Goal: Task Accomplishment & Management: Manage account settings

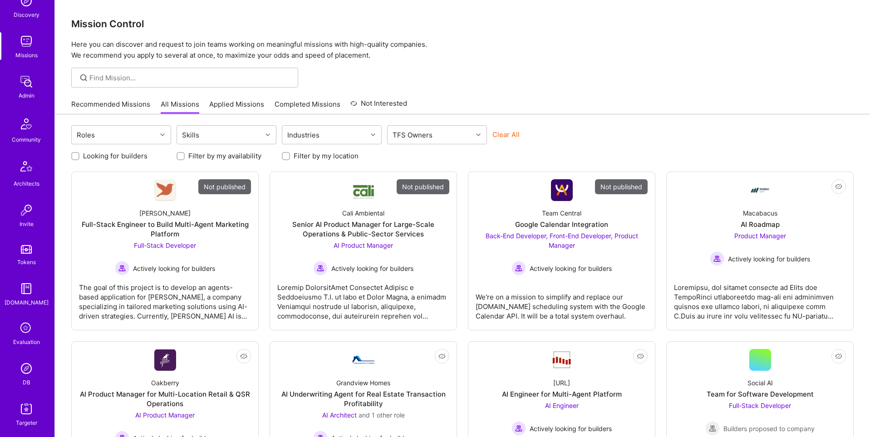
scroll to position [142, 0]
click at [26, 329] on img at bounding box center [26, 329] width 18 height 18
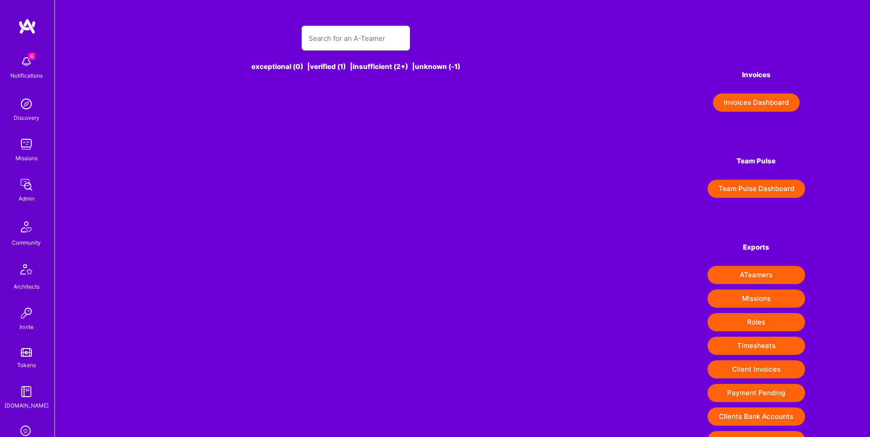
click at [348, 45] on input "text" at bounding box center [356, 38] width 94 height 23
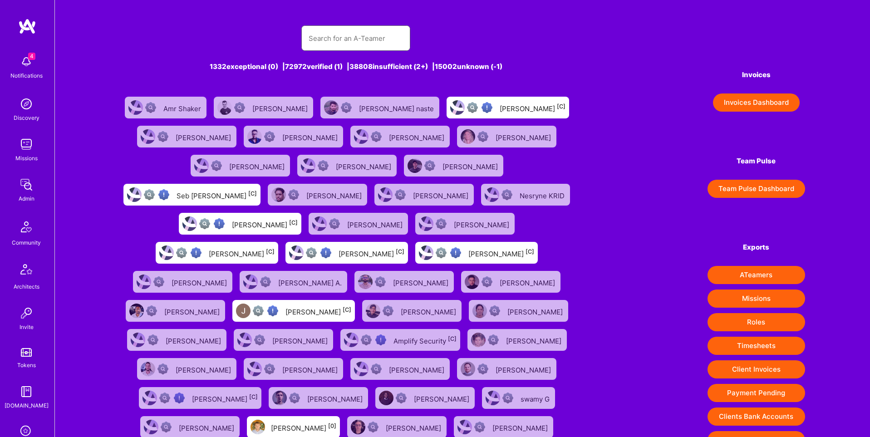
paste input "[URL][DOMAIN_NAME]"
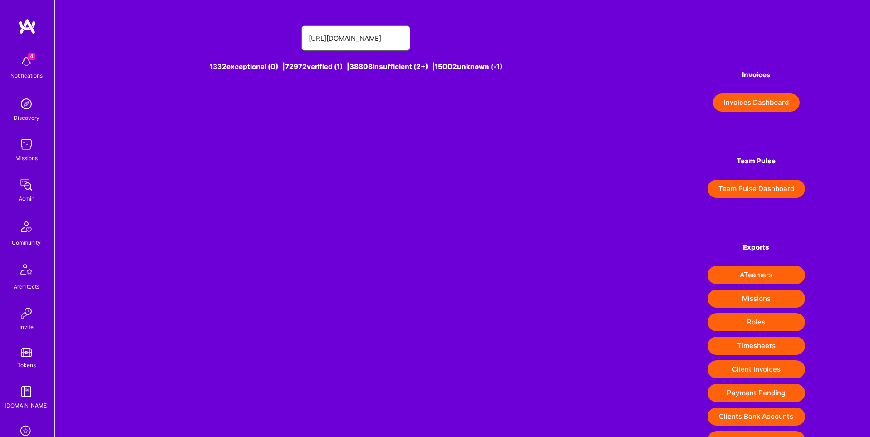
type input "[URL][DOMAIN_NAME]"
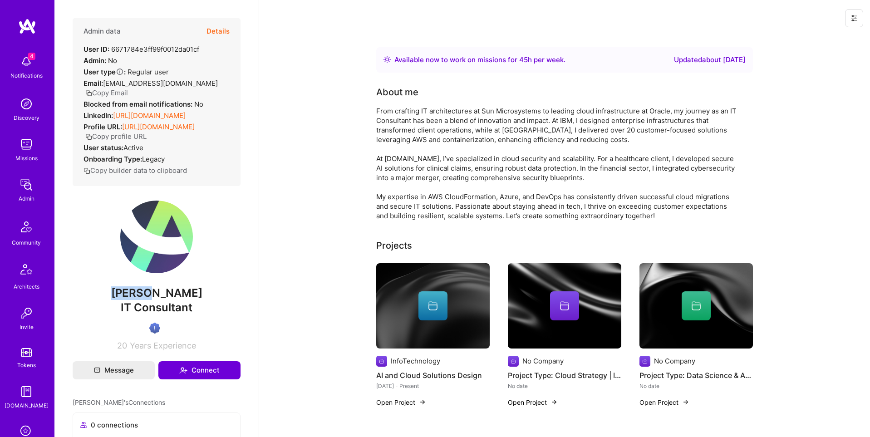
scroll to position [142, 0]
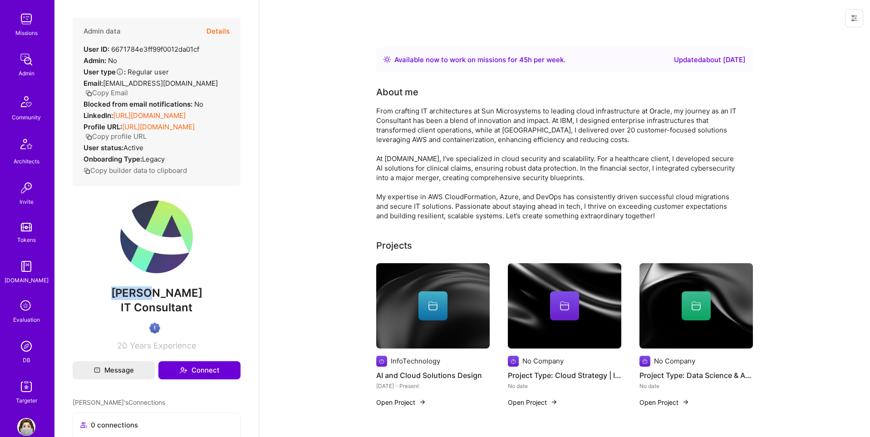
click at [20, 365] on div "4 Notifications Discovery Missions Admin Community Architects Invite Tokens A.G…" at bounding box center [27, 166] width 54 height 480
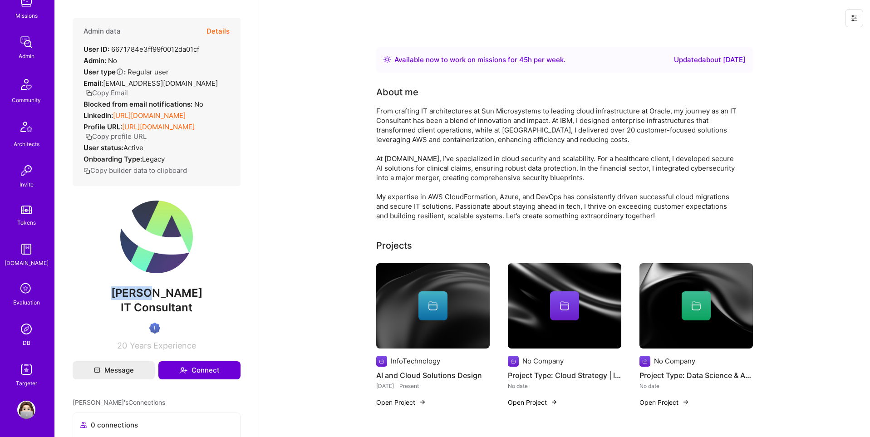
click at [28, 329] on img at bounding box center [26, 329] width 18 height 18
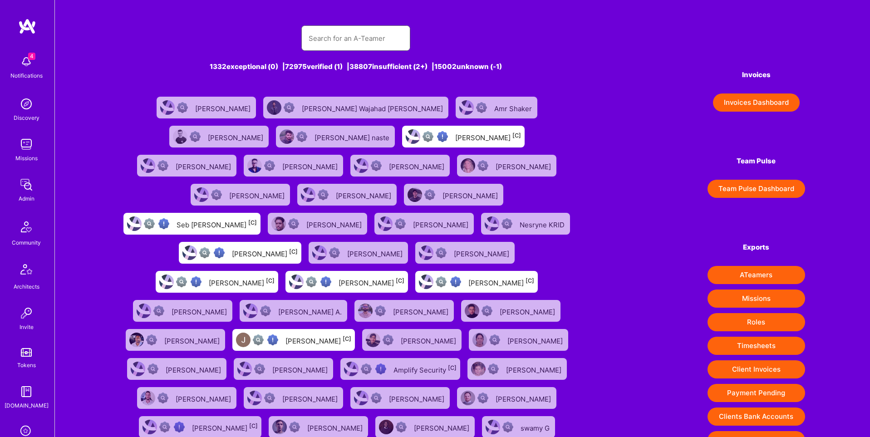
click at [338, 31] on input "text" at bounding box center [356, 38] width 94 height 23
paste input "malithrana@gmail.com"
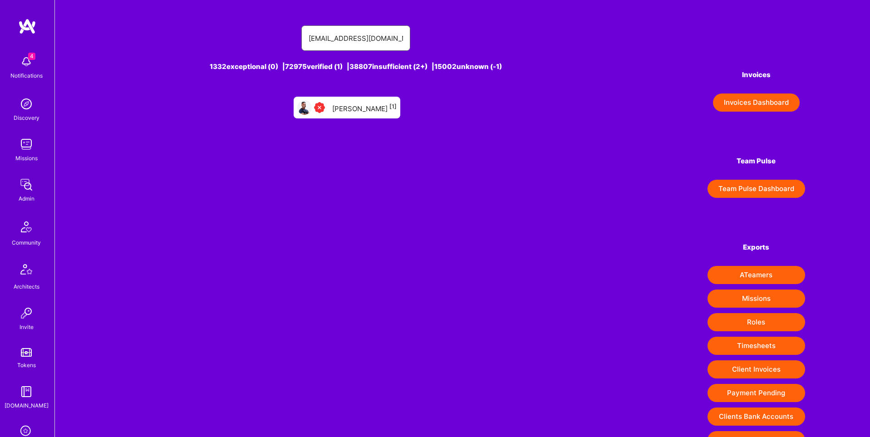
type input "malithrana@gmail.com"
click at [346, 111] on div "Malith Ranaweera [1]" at bounding box center [364, 108] width 64 height 12
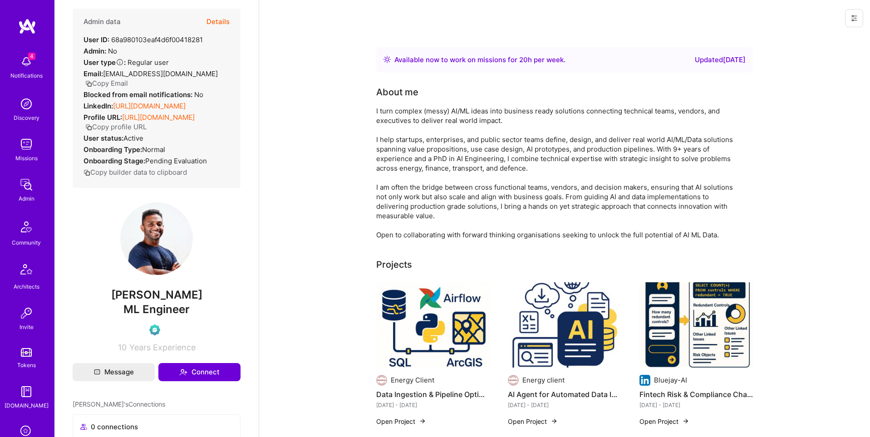
scroll to position [10, 0]
click at [154, 101] on link "https://linkedin.com/in/malith-ranaweera" at bounding box center [149, 105] width 73 height 9
click at [220, 20] on button "Details" at bounding box center [217, 21] width 23 height 26
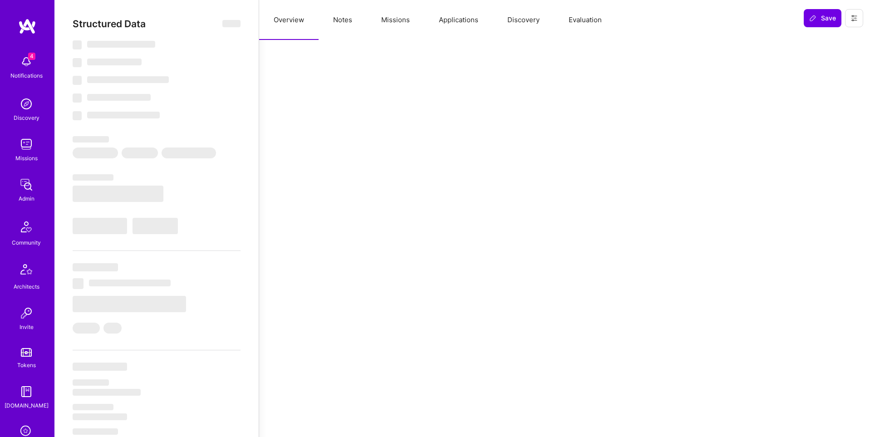
select select "Right Now"
select select "Verified"
select select "US"
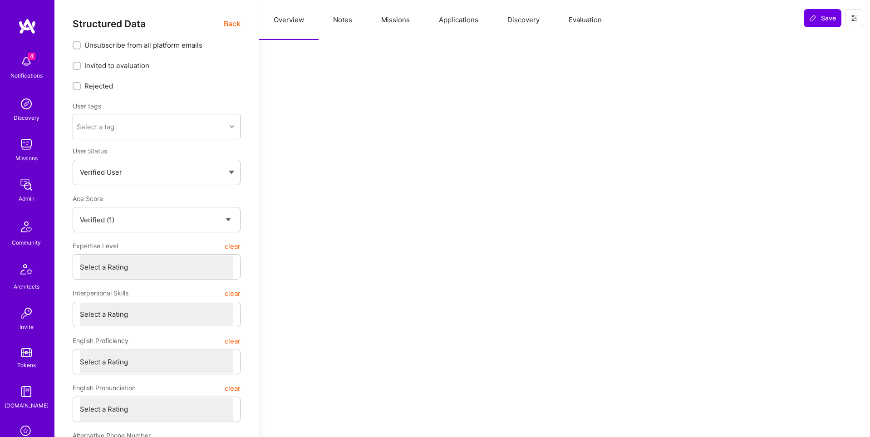
click at [348, 25] on button "Notes" at bounding box center [343, 20] width 48 height 40
type textarea "x"
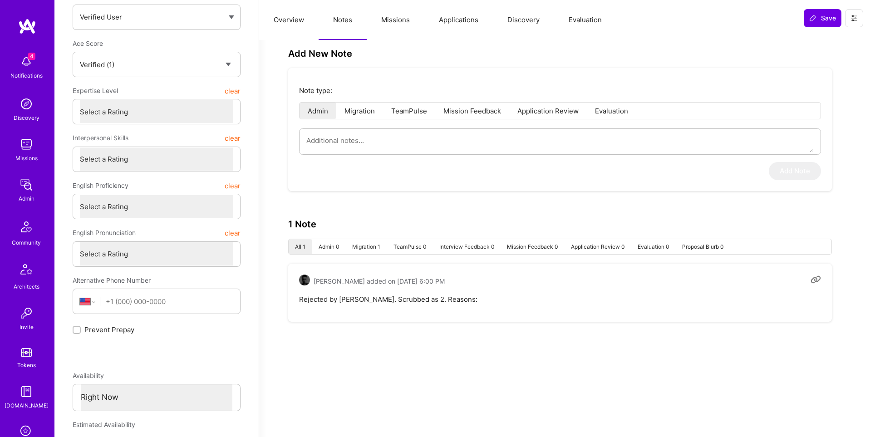
scroll to position [150, 0]
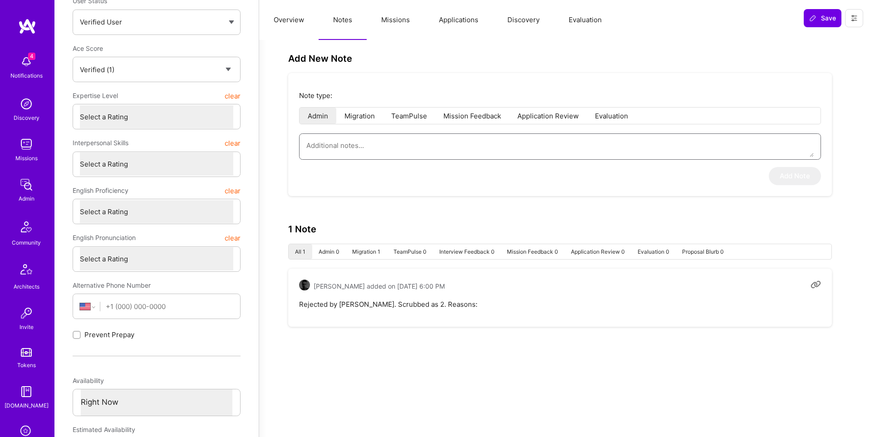
click at [350, 153] on textarea at bounding box center [559, 145] width 507 height 23
type textarea "L"
type textarea "x"
type textarea "Lui"
type textarea "x"
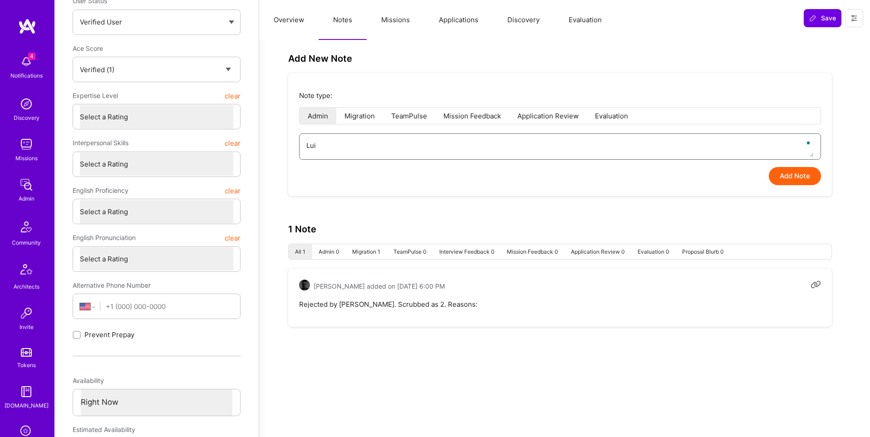
type textarea "Luis"
type textarea "x"
type textarea "Luis"
type textarea "x"
type textarea "Luis r"
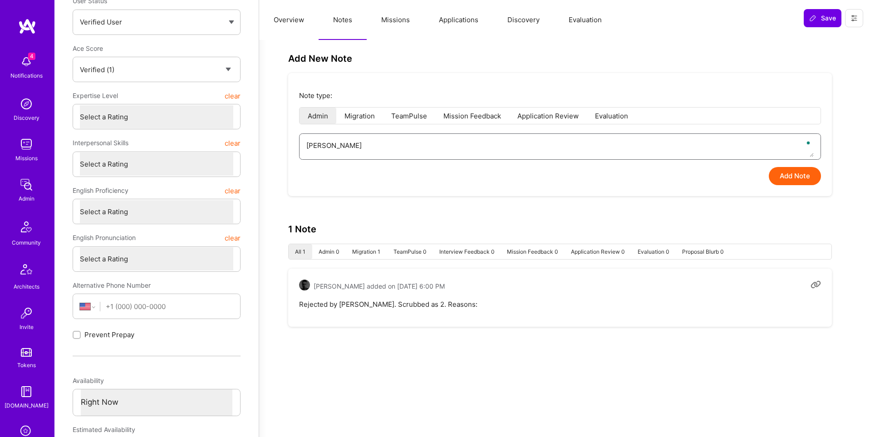
type textarea "x"
type textarea "Luis re"
type textarea "x"
type textarea "Luis rev"
type textarea "x"
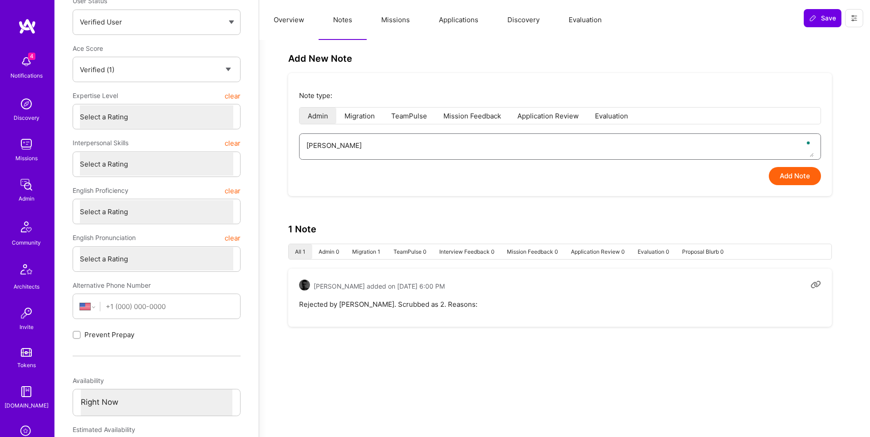
type textarea "Luis revi"
type textarea "x"
type textarea "Luis revie"
type textarea "x"
type textarea "Luis review"
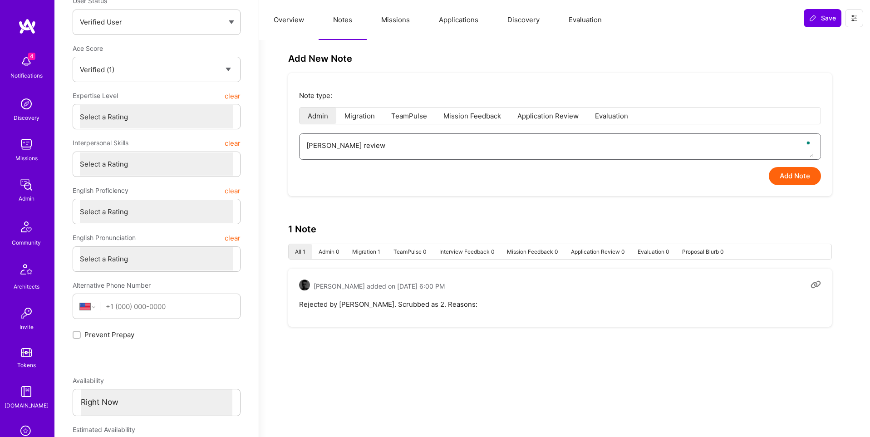
type textarea "x"
type textarea "Luis reviewe"
type textarea "x"
type textarea "Luis reviewed"
type textarea "x"
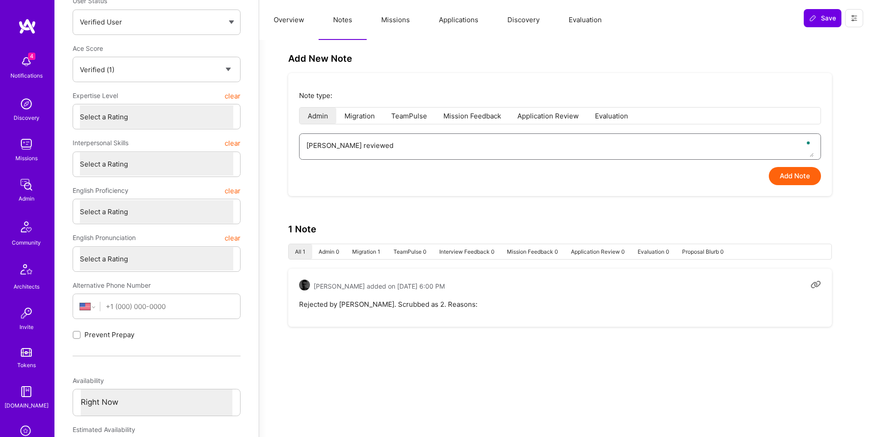
type textarea "Luis reviewed"
type textarea "x"
type textarea "Luis reviewed p"
type textarea "x"
type textarea "Luis reviewed pro"
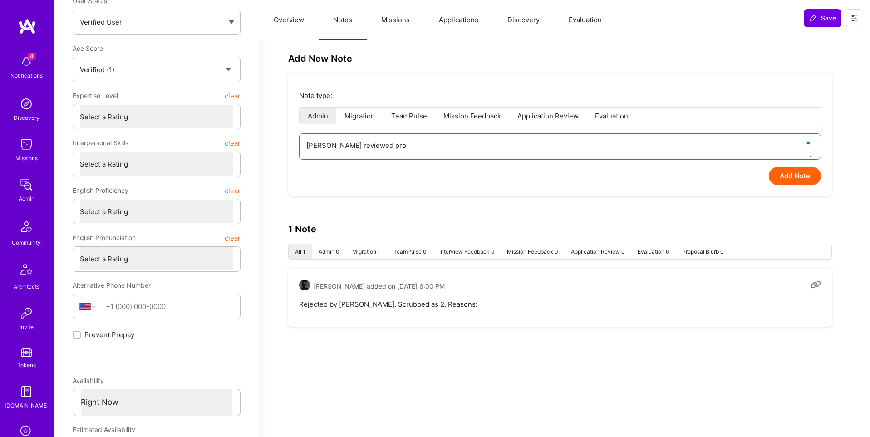
type textarea "x"
type textarea "Luis reviewed prof"
type textarea "x"
type textarea "Luis reviewed profi"
type textarea "x"
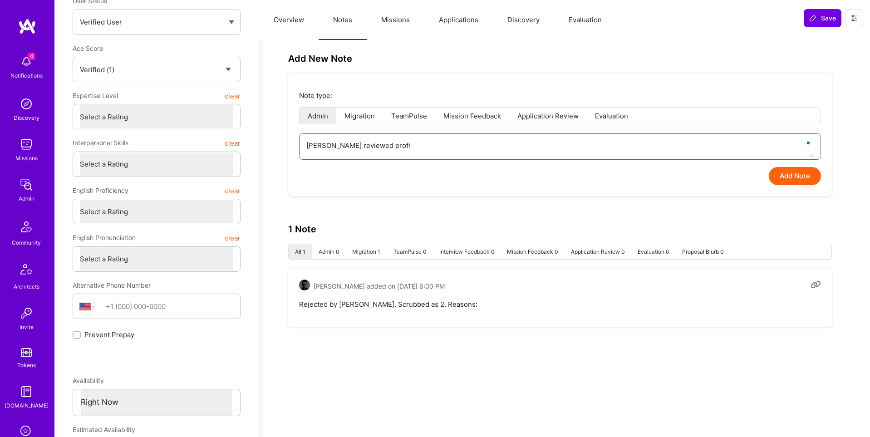
type textarea "Luis reviewed profil"
type textarea "x"
type textarea "Luis reviewed profile"
type textarea "x"
type textarea "Luis reviewed profile"
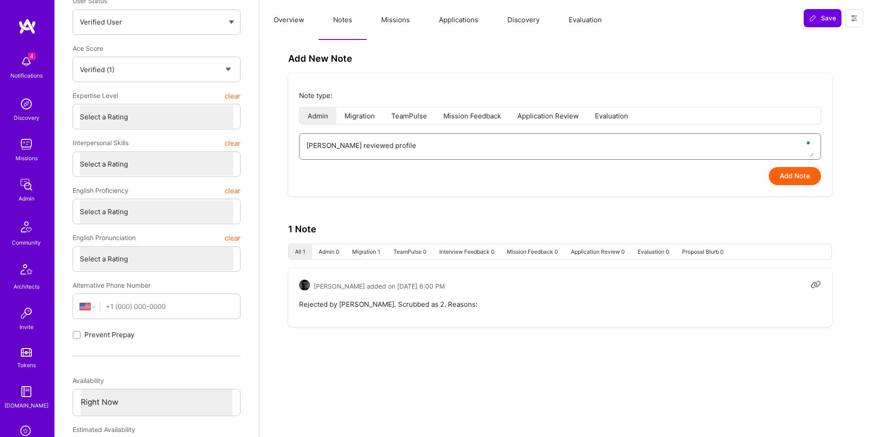
type textarea "x"
type textarea "Luis reviewed profile s"
type textarea "x"
type textarea "Luis reviewed profile so"
type textarea "x"
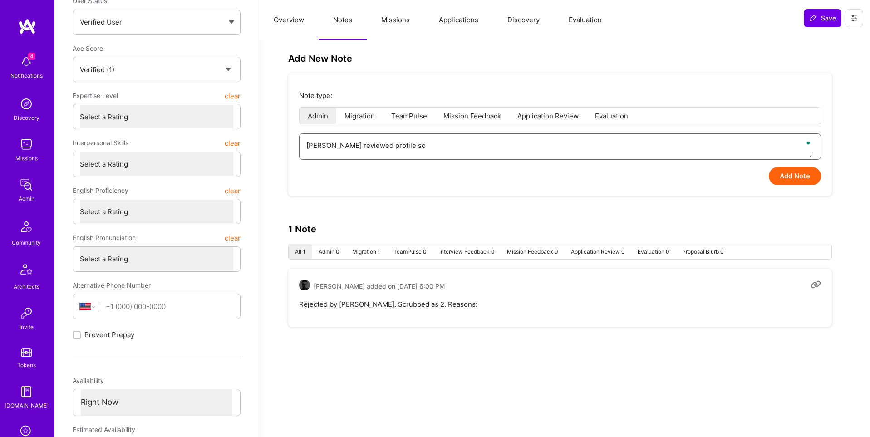
type textarea "Luis reviewed profile s"
type textarea "x"
type textarea "Luis reviewed profile"
type textarea "x"
type textarea "Luis reviewed profile d"
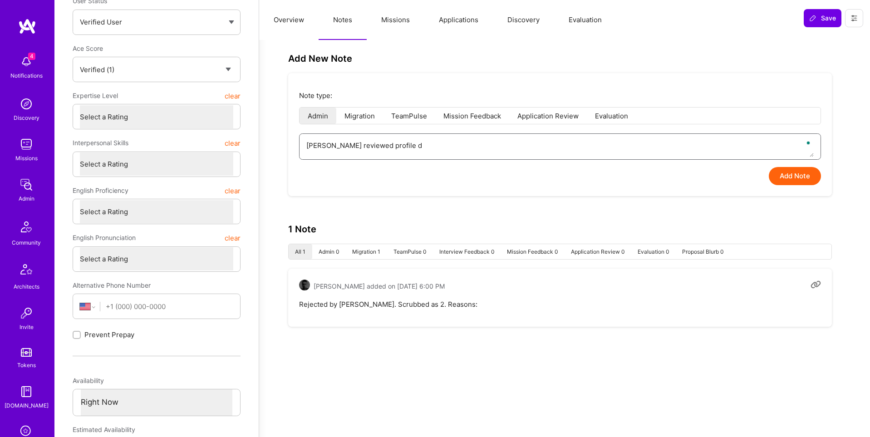
type textarea "x"
type textarea "Luis reviewed profile do"
type textarea "x"
type textarea "Luis reviewed profile d"
type textarea "x"
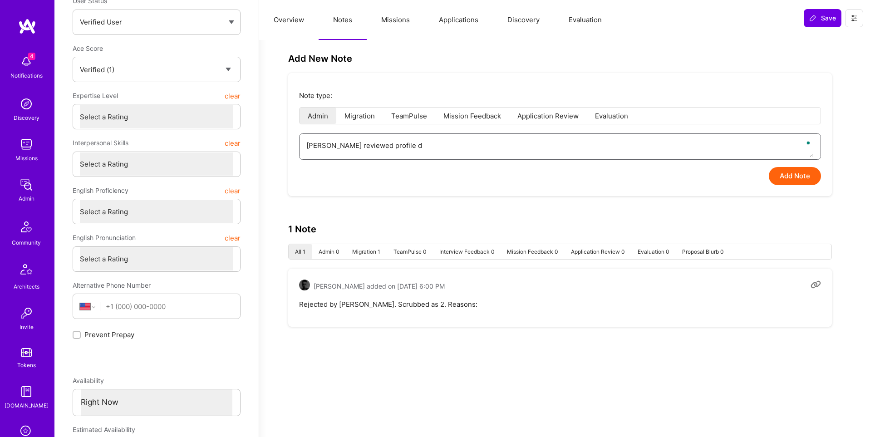
type textarea "Luis reviewed profile"
type textarea "x"
type textarea "Luis reviewed profile f"
type textarea "x"
type textarea "Luis reviewed profile fo"
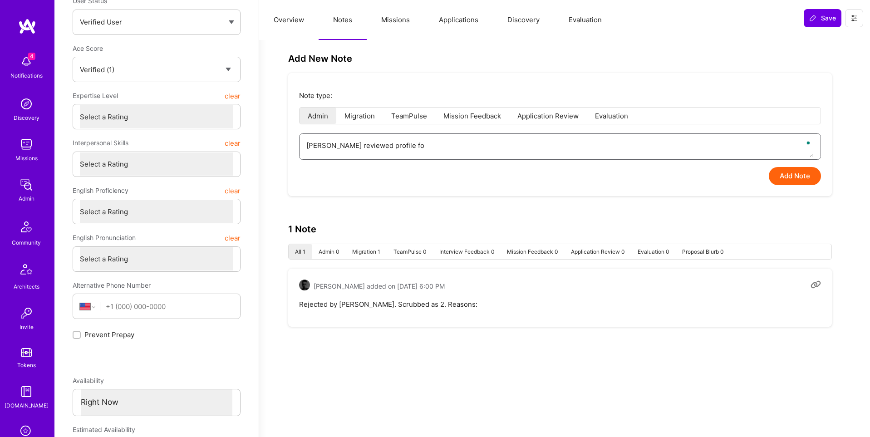
type textarea "x"
type textarea "Luis reviewed profile fol"
type textarea "x"
type textarea "Luis reviewed profile foll"
type textarea "x"
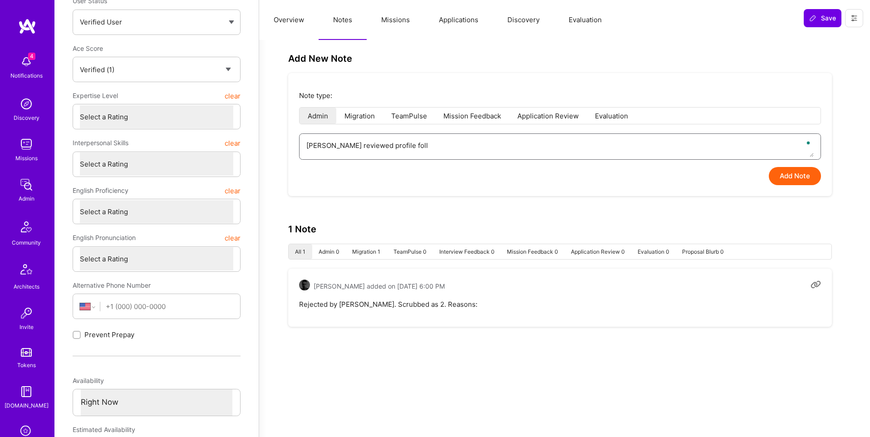
type textarea "Luis reviewed profile follo"
type textarea "x"
type textarea "Luis reviewed profile follow"
type textarea "x"
type textarea "Luis reviewed profile followi"
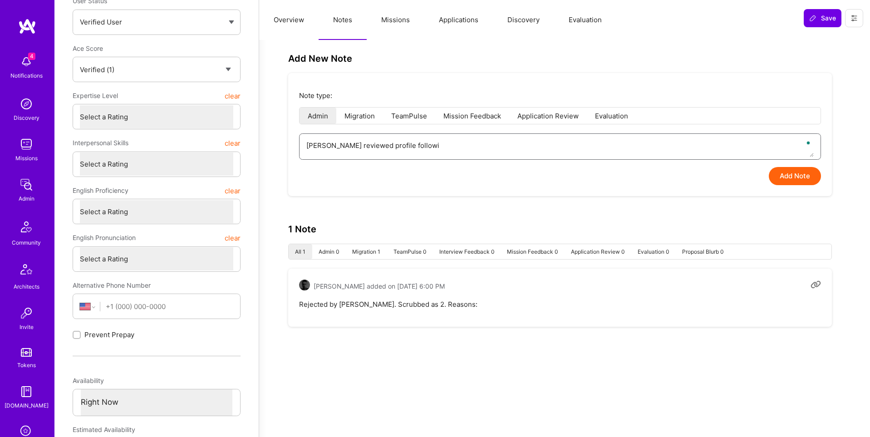
type textarea "x"
type textarea "Luis reviewed profile followin"
type textarea "x"
type textarea "Luis reviewed profile following"
type textarea "x"
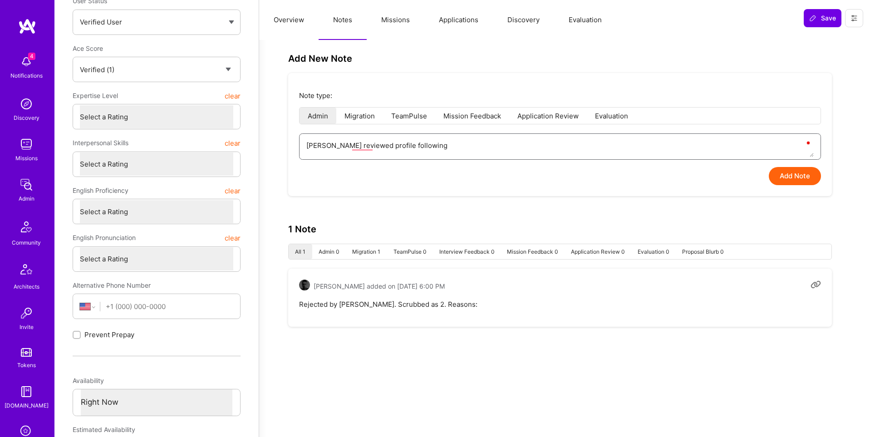
type textarea "Luis reviewed profile following"
type textarea "x"
type textarea "Luis reviewed profile following b"
type textarea "x"
type textarea "Luis reviewed profile following bu"
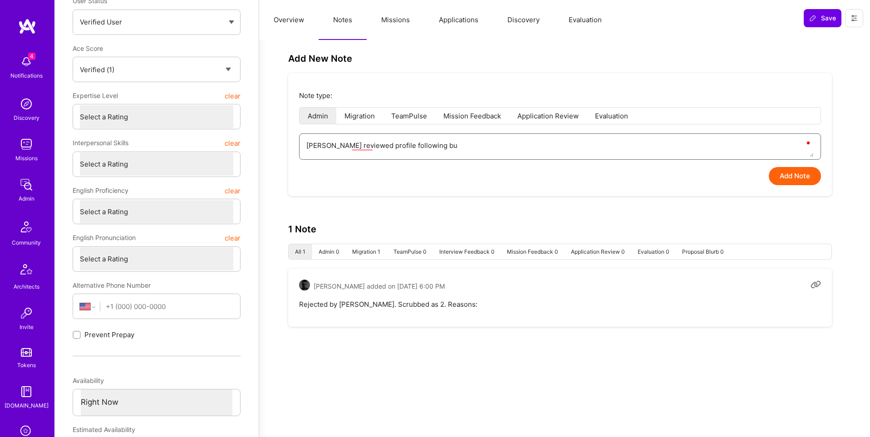
type textarea "x"
type textarea "Luis reviewed profile following bui"
type textarea "x"
type textarea "Luis reviewed profile following buil"
type textarea "x"
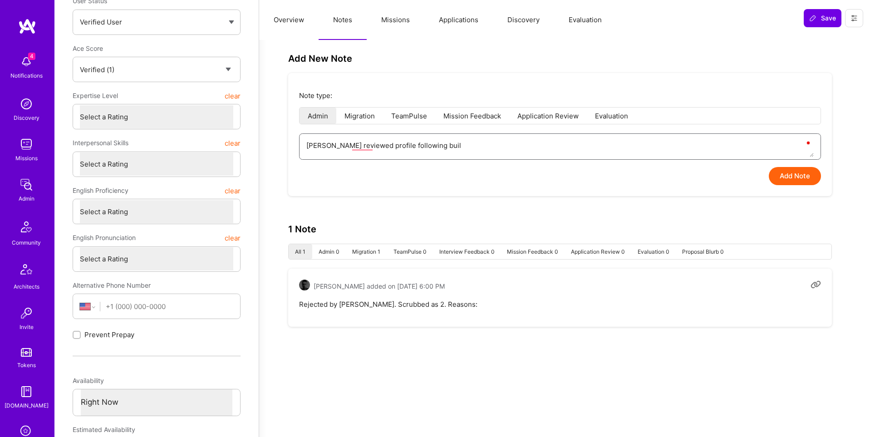
type textarea "Luis reviewed profile following build"
type textarea "x"
type textarea "Luis reviewed profile following builde"
type textarea "x"
type textarea "Luis reviewed profile following builder"
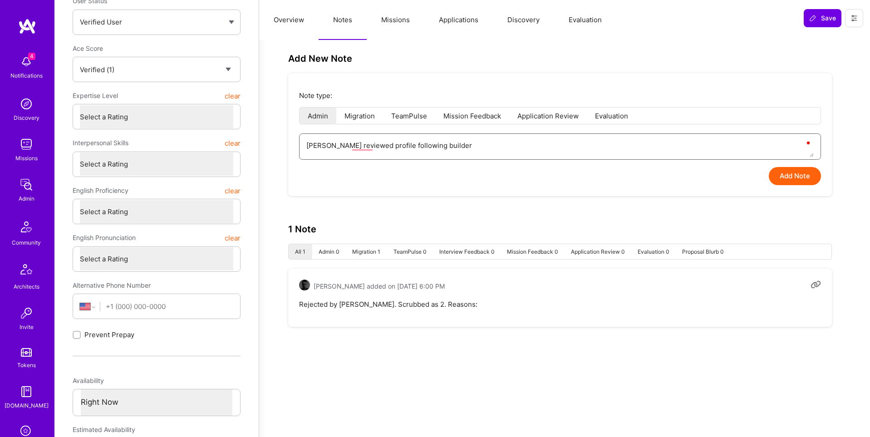
type textarea "x"
type textarea "Luis reviewed profile following builder"
type textarea "x"
type textarea "Luis reviewed profile following builder s"
type textarea "x"
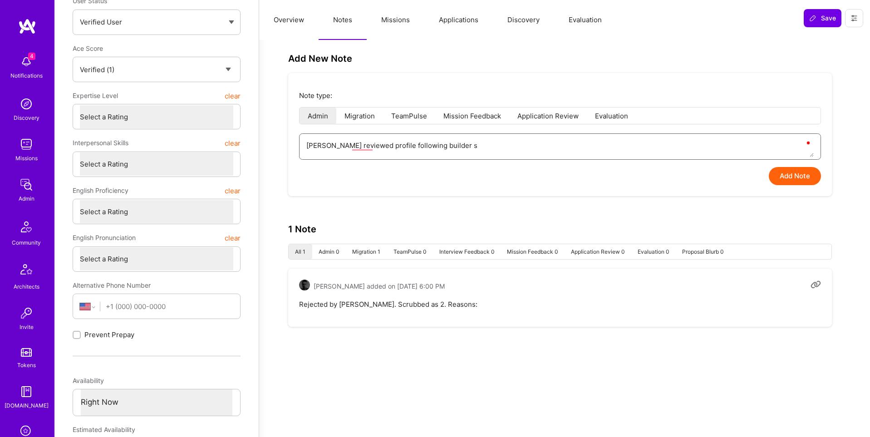
type textarea "Luis reviewed profile following builder sh"
type textarea "x"
type textarea "Luis reviewed profile following builder sha"
type textarea "x"
type textarea "Luis reviewed profile following builder shar"
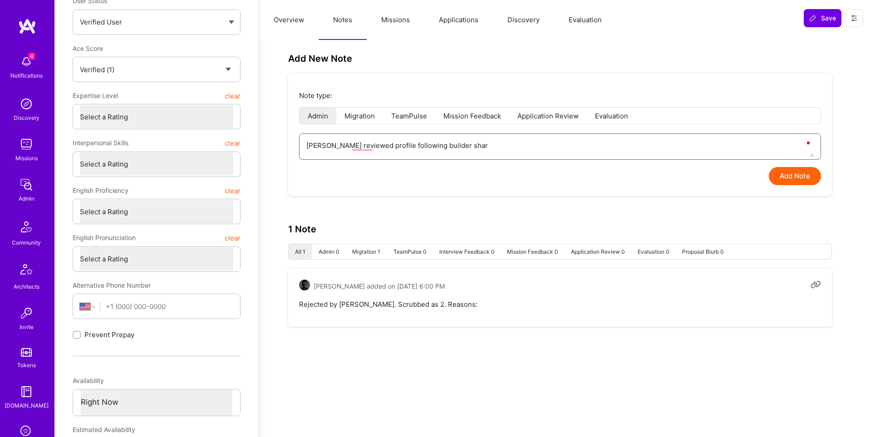
type textarea "x"
type textarea "Luis reviewed profile following builder shari"
type textarea "x"
type textarea "Luis reviewed profile following builder sharin"
type textarea "x"
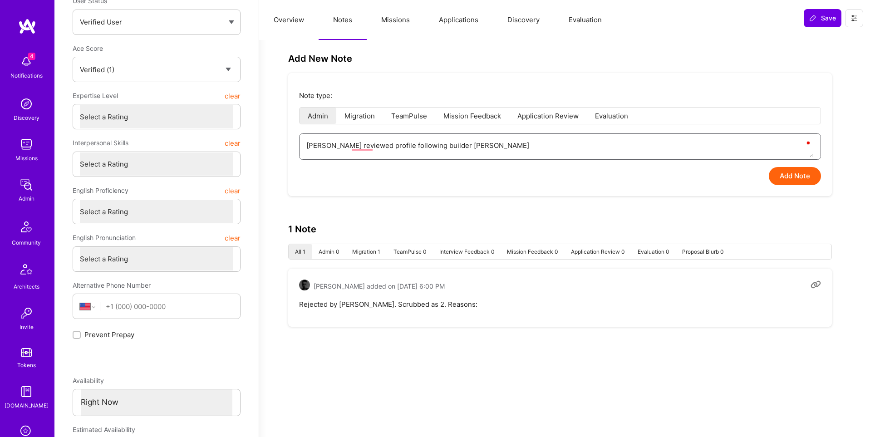
type textarea "Luis reviewed profile following builder sharing"
type textarea "x"
type textarea "Luis reviewed profile following builder sharing"
type textarea "x"
type textarea "Luis reviewed profile following builder sharing a"
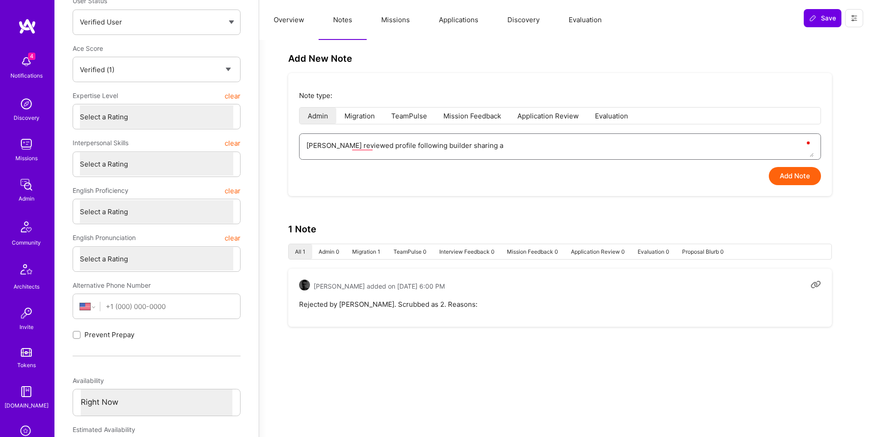
type textarea "x"
type textarea "Luis reviewed profile following builder sharing a"
type textarea "x"
type textarea "Luis reviewed profile following builder sharing a d"
type textarea "x"
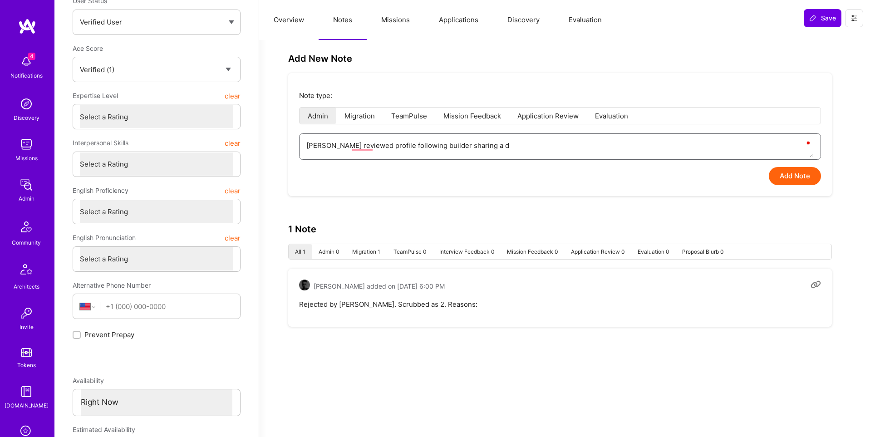
type textarea "Luis reviewed profile following builder sharing a de"
type textarea "x"
type textarea "Luis reviewed profile following builder sharing a det"
type textarea "x"
type textarea "Luis reviewed profile following builder sharing a deta"
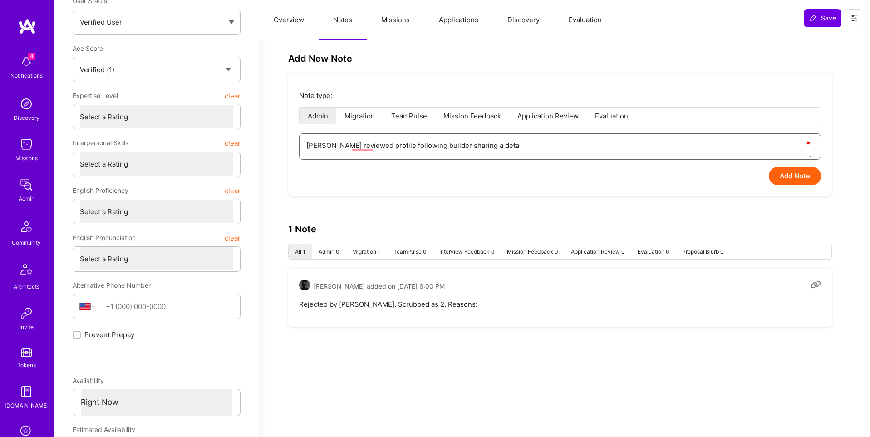
type textarea "x"
type textarea "Luis reviewed profile following builder sharing a detai"
type textarea "x"
type textarea "Luis reviewed profile following builder sharing a detail"
type textarea "x"
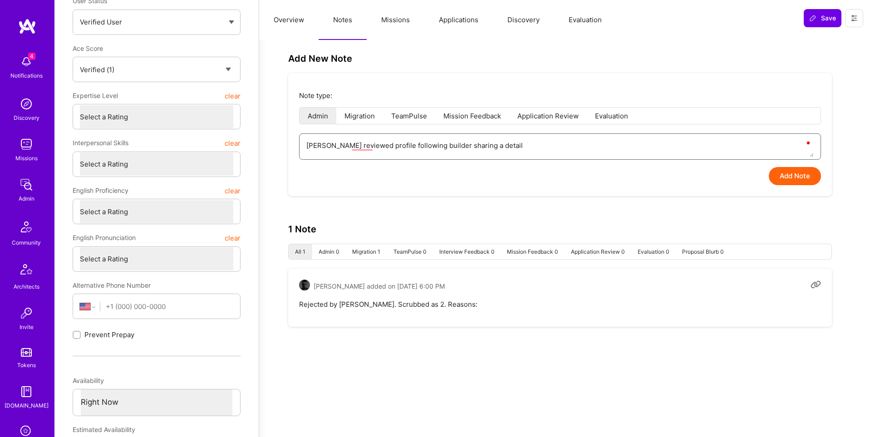
type textarea "Luis reviewed profile following builder sharing a detaile"
type textarea "x"
type textarea "Luis reviewed profile following builder sharing a detailed"
type textarea "x"
type textarea "Luis reviewed profile following builder sharing a detailed"
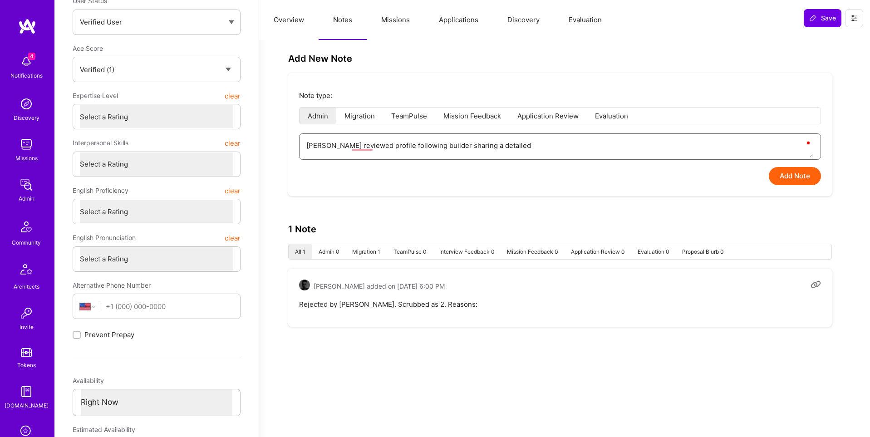
type textarea "x"
type textarea "Luis reviewed profile following builder sharing a detailed p"
type textarea "x"
type textarea "Luis reviewed profile following builder sharing a detailed pr"
type textarea "x"
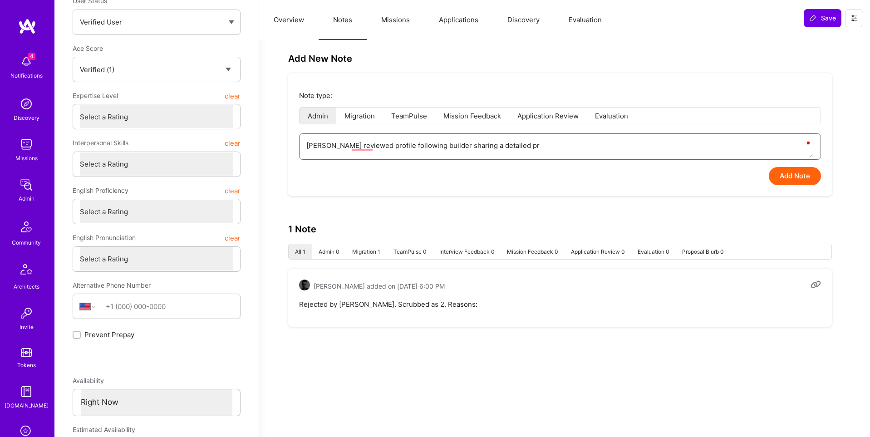
type textarea "Luis reviewed profile following builder sharing a detailed pre"
type textarea "x"
type textarea "Luis reviewed profile following builder sharing a detailed pres"
type textarea "x"
type textarea "Luis reviewed profile following builder sharing a detailed prese"
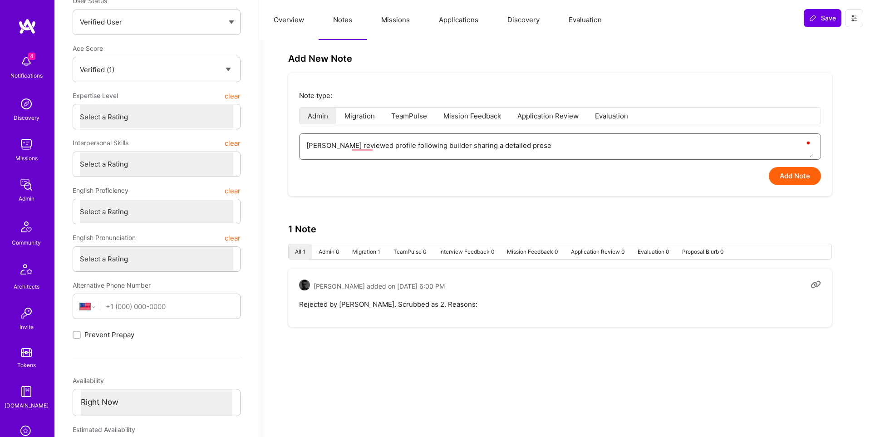
type textarea "x"
type textarea "Luis reviewed profile following builder sharing a detailed presen"
type textarea "x"
type textarea "Luis reviewed profile following builder sharing a detailed presena"
type textarea "x"
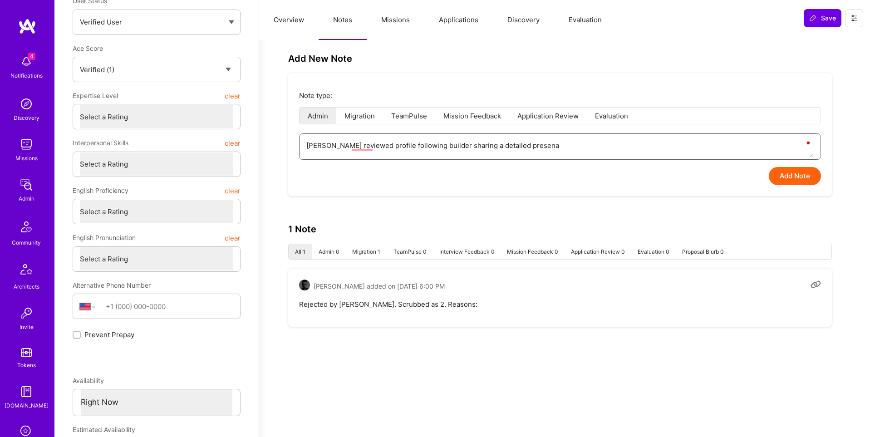
type textarea "Luis reviewed profile following builder sharing a detailed presenat"
type textarea "x"
type textarea "Luis reviewed profile following builder sharing a detailed presenati"
type textarea "x"
type textarea "Luis reviewed profile following builder sharing a detailed presenatio"
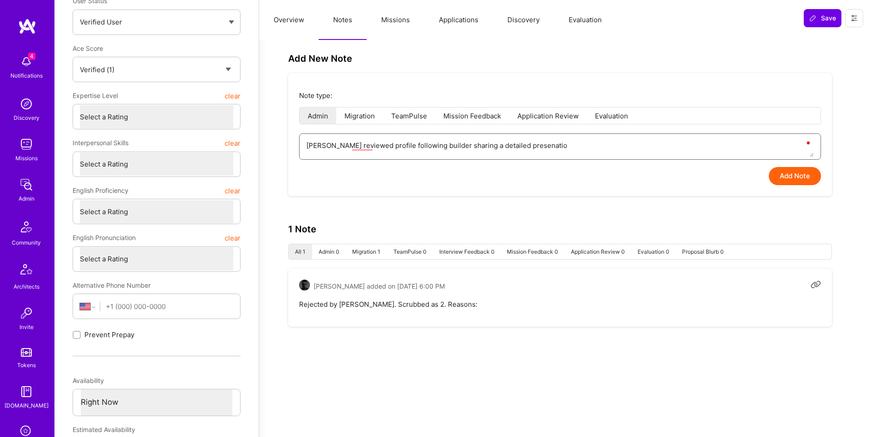
type textarea "x"
type textarea "Luis reviewed profile following builder sharing a detailed presenation"
type textarea "x"
type textarea "Luis reviewed profile following builder sharing a detailed presenation."
type textarea "x"
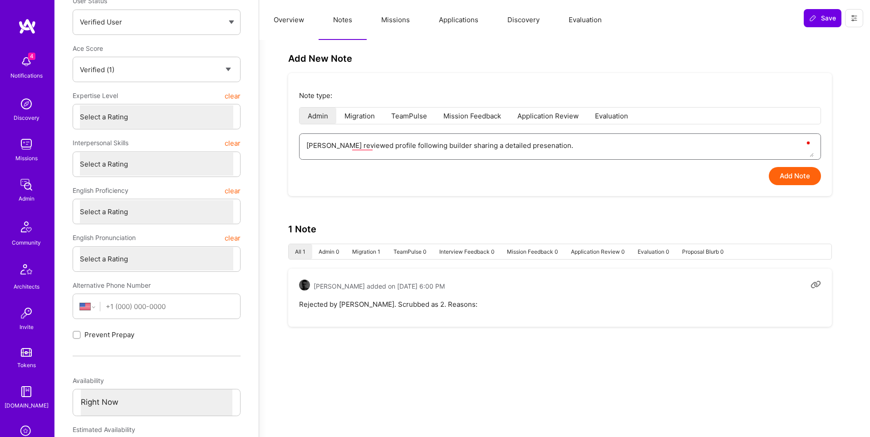
type textarea "Luis reviewed profile following builder sharing a detailed presenation."
type textarea "x"
type textarea "Luis reviewed profile following builder sharing a detailed presenation. L"
type textarea "x"
type textarea "Luis reviewed profile following builder sharing a detailed presenation. Lu"
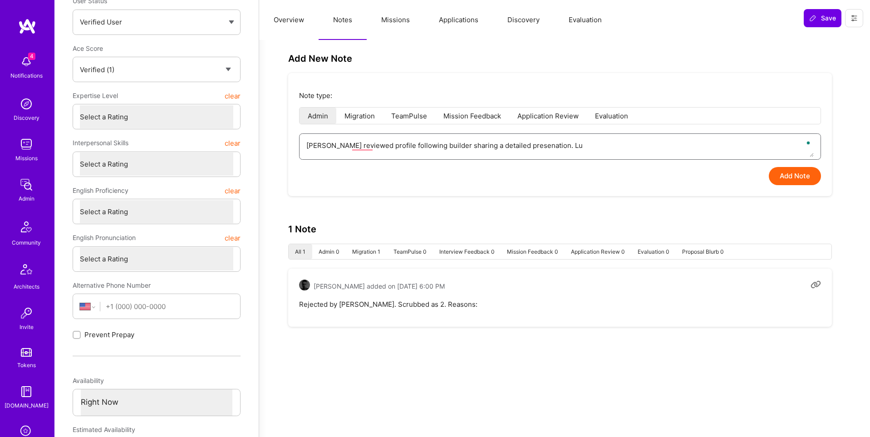
type textarea "x"
type textarea "Luis reviewed profile following builder sharing a detailed presenation. Lui"
type textarea "x"
type textarea "Luis reviewed profile following builder sharing a detailed presenation. Luis"
type textarea "x"
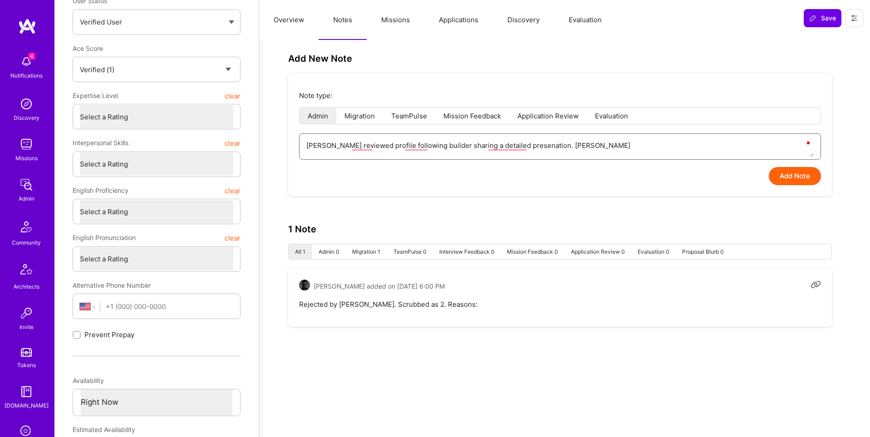
type textarea "Luis reviewed profile following builder sharing a detailed presenation. Luis"
type textarea "x"
type textarea "Luis reviewed profile following builder sharing a detailed presenation. Luis r"
type textarea "x"
type textarea "Luis reviewed profile following builder sharing a detailed presenation. Luis re"
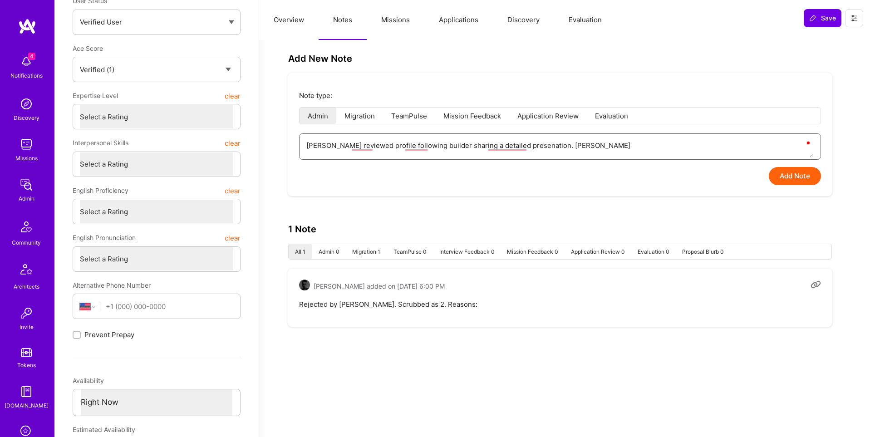
type textarea "x"
type textarea "Luis reviewed profile following builder sharing a detailed presenation. Luis rev"
type textarea "x"
type textarea "Luis reviewed profile following builder sharing a detailed presenation. Luis re"
type textarea "x"
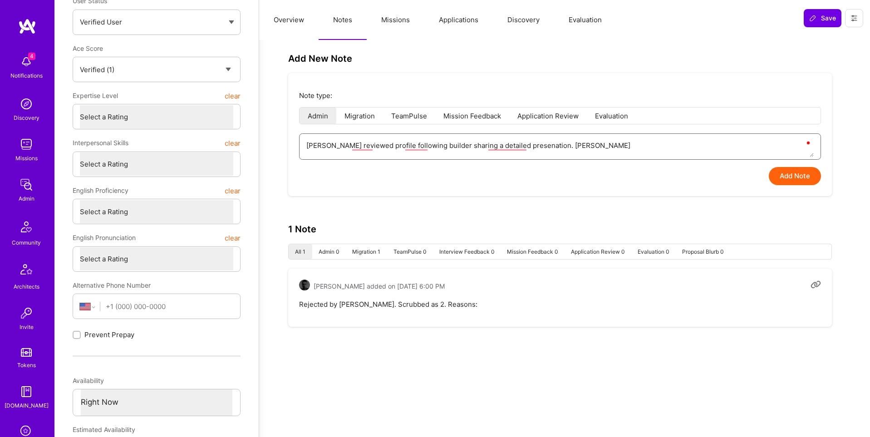
type textarea "Luis reviewed profile following builder sharing a detailed presenation. Luis r"
type textarea "x"
type textarea "Luis reviewed profile following builder sharing a detailed presenation. Luis"
type textarea "x"
type textarea "Luis reviewed profile following builder sharing a detailed presenation. Luis"
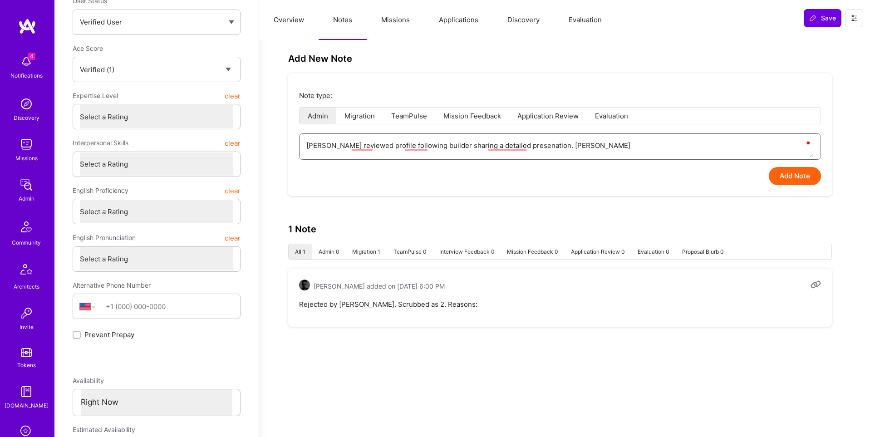
type textarea "x"
type textarea "Luis reviewed profile following builder sharing a detailed presenation. Lui"
type textarea "x"
type textarea "Luis reviewed profile following builder sharing a detailed presenation. Lu"
type textarea "x"
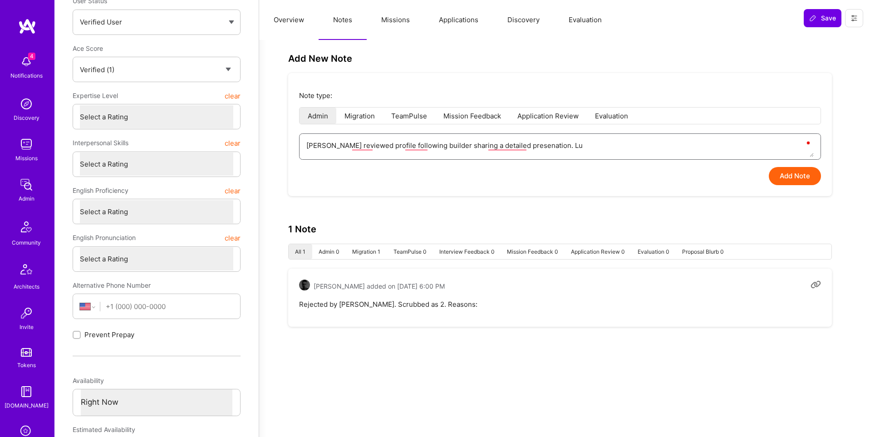
type textarea "Luis reviewed profile following builder sharing a detailed presenation. L"
type textarea "x"
paste textarea "To enrich screen reader interactions, please activate Accessibility in Grammarl…"
click at [537, 152] on textarea "Luis reviewed profile following builder sharing a detailed presenation." at bounding box center [559, 145] width 507 height 23
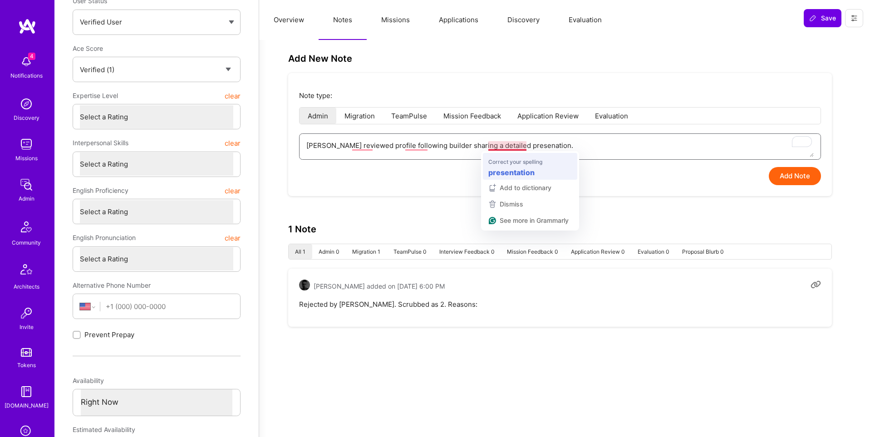
type textarea "Luis reviewed profile following builder sharing a detailed presenation."
type textarea "x"
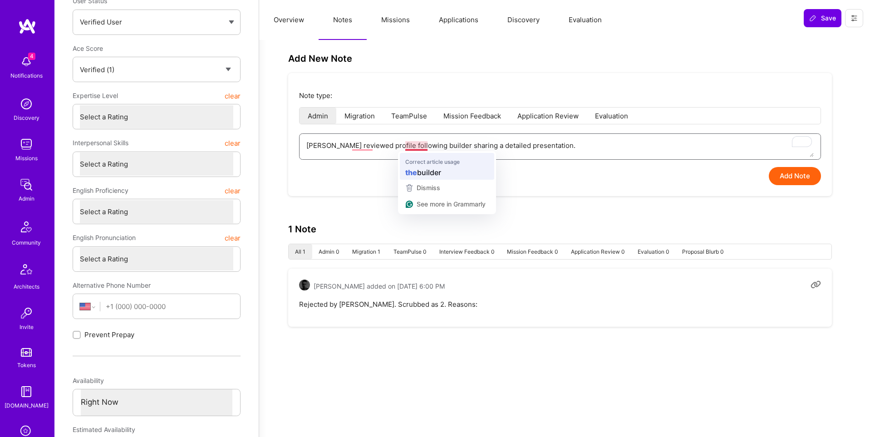
type textarea "Luis reviewed profile following builder sharing a detailed presentation."
type textarea "x"
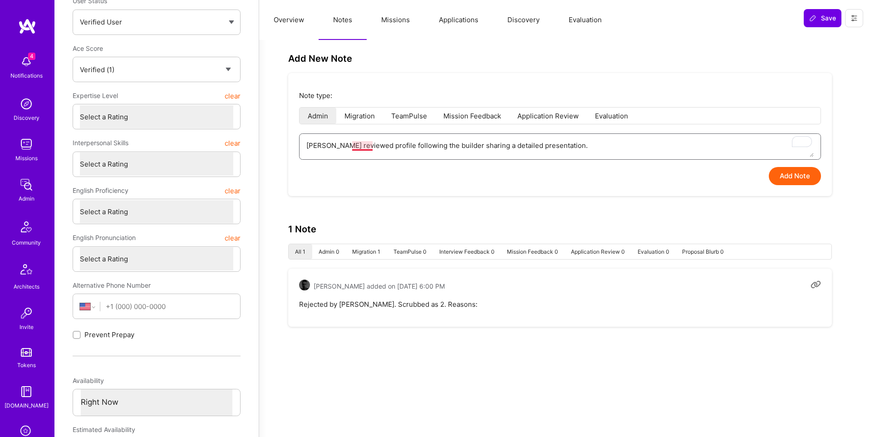
click at [360, 142] on textarea "Luis reviewed profile following the builder sharing a detailed presentation." at bounding box center [559, 145] width 507 height 23
type textarea "Luis reviewed profile following the builder sharing a detailed presentation."
type textarea "x"
type textarea "Luis reviewed the profile following the builder sharing a detailed presentation."
click at [584, 148] on textarea "Luis reviewed the profile following the builder sharing a detailed presentation." at bounding box center [559, 145] width 507 height 23
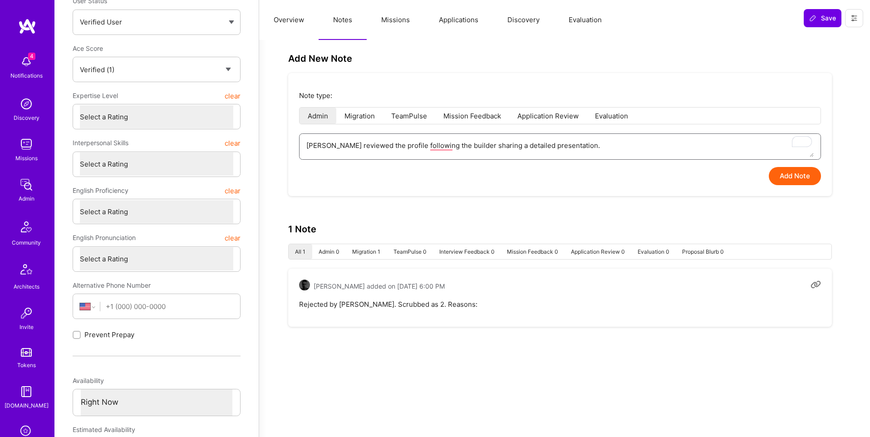
type textarea "x"
type textarea "Luis reviewed the profile following the builder sharing a detailed presentation…"
paste textarea "https://buildteams.slack.com/archives/D05PSGZMGE5/p1756318174016699"
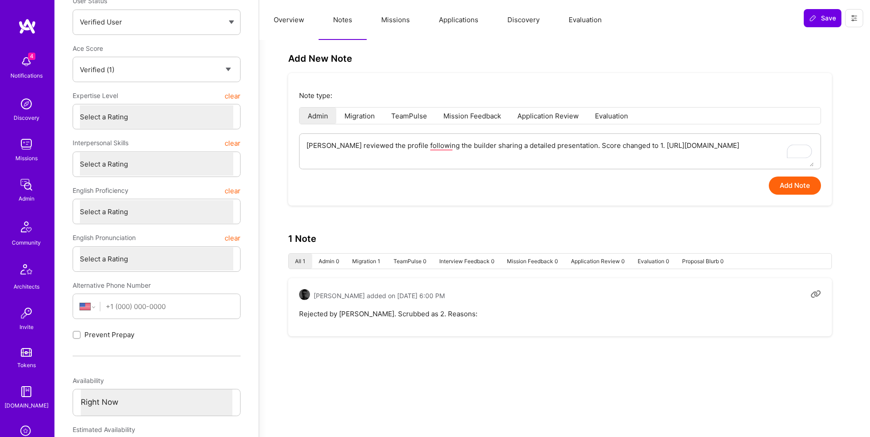
click at [791, 185] on button "Add Note" at bounding box center [795, 186] width 52 height 18
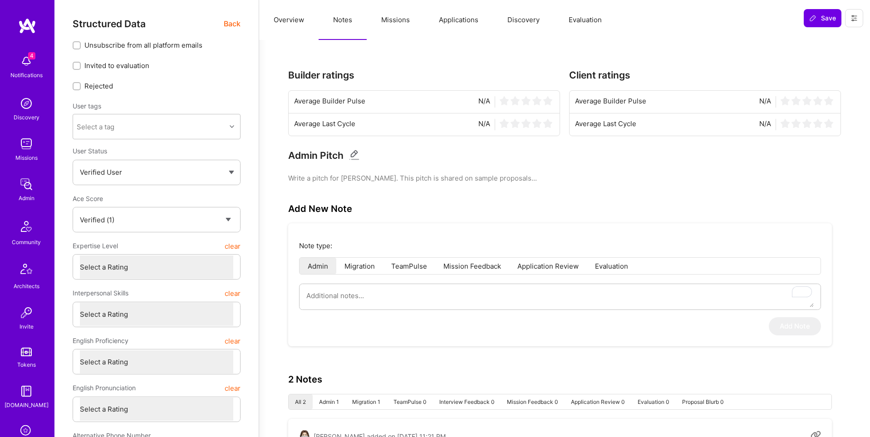
scroll to position [142, 0]
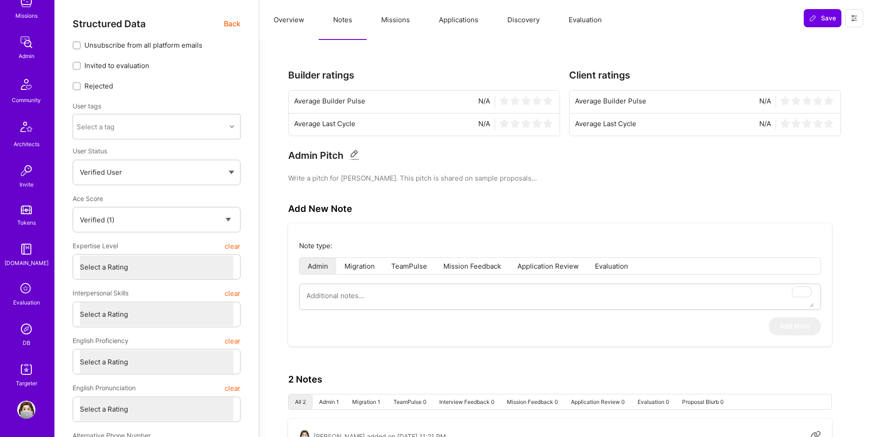
click at [24, 329] on img at bounding box center [26, 329] width 18 height 18
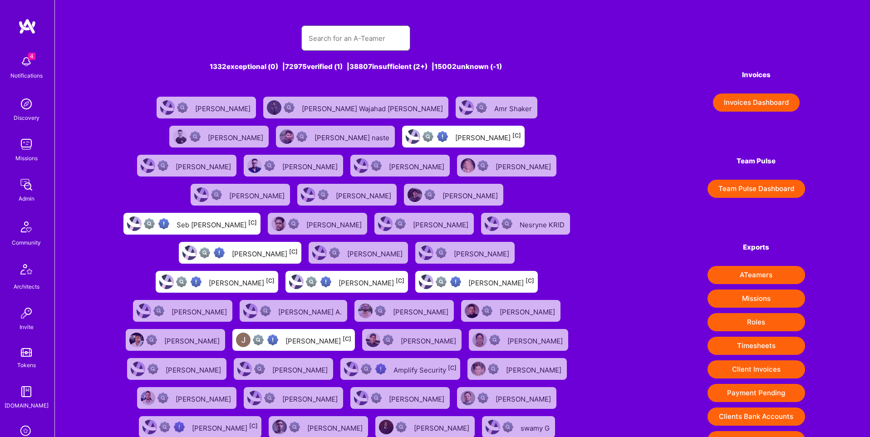
click at [353, 42] on input "text" at bounding box center [356, 38] width 94 height 23
paste input "pzuchinali@gmail.com"
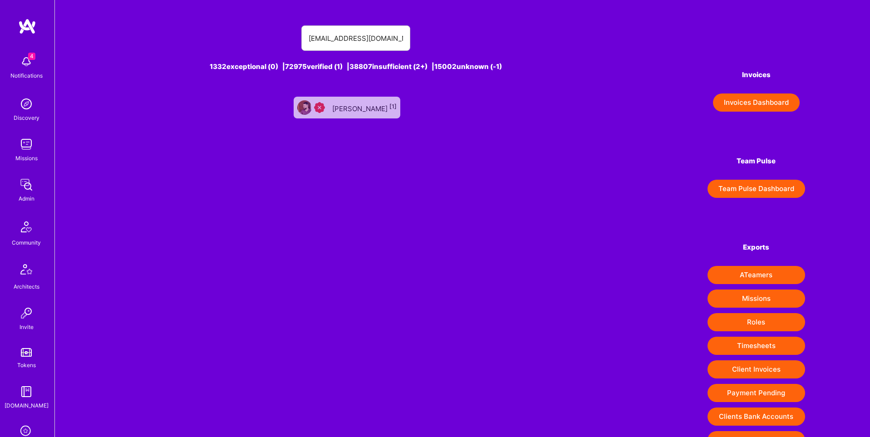
click at [344, 107] on div "PIETRO ZUCHINALI [1]" at bounding box center [364, 108] width 64 height 12
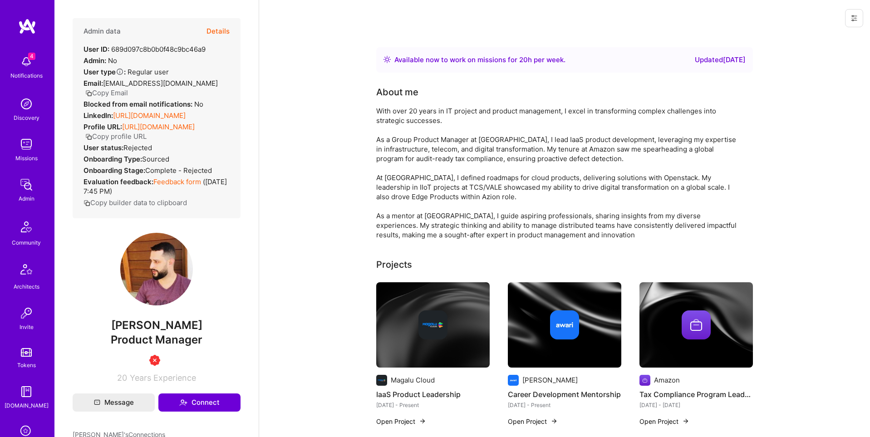
click at [854, 17] on icon at bounding box center [853, 18] width 7 height 7
